Goal: Find specific page/section: Find specific page/section

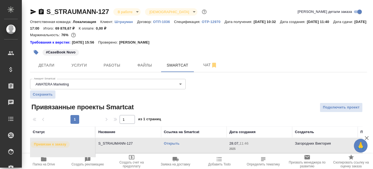
scroll to position [7, 0]
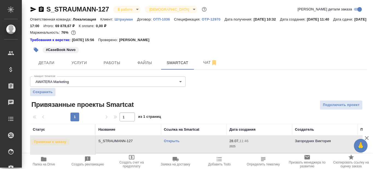
click at [33, 7] on icon "button" at bounding box center [34, 9] width 6 height 5
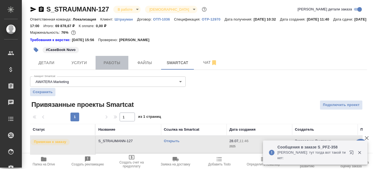
click at [112, 59] on span "Работы" at bounding box center [112, 62] width 26 height 7
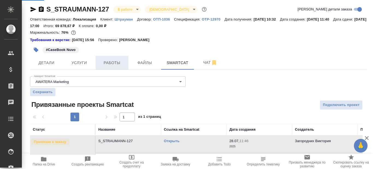
click at [117, 60] on span "Работы" at bounding box center [112, 62] width 26 height 7
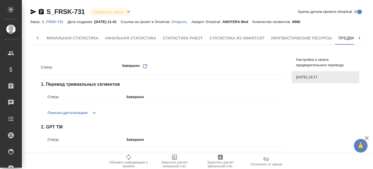
scroll to position [0, 49]
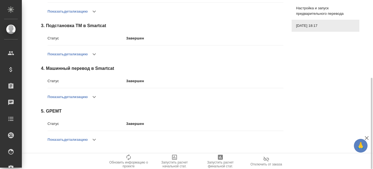
click at [95, 138] on icon "button" at bounding box center [94, 139] width 7 height 7
